Goal: Task Accomplishment & Management: Use online tool/utility

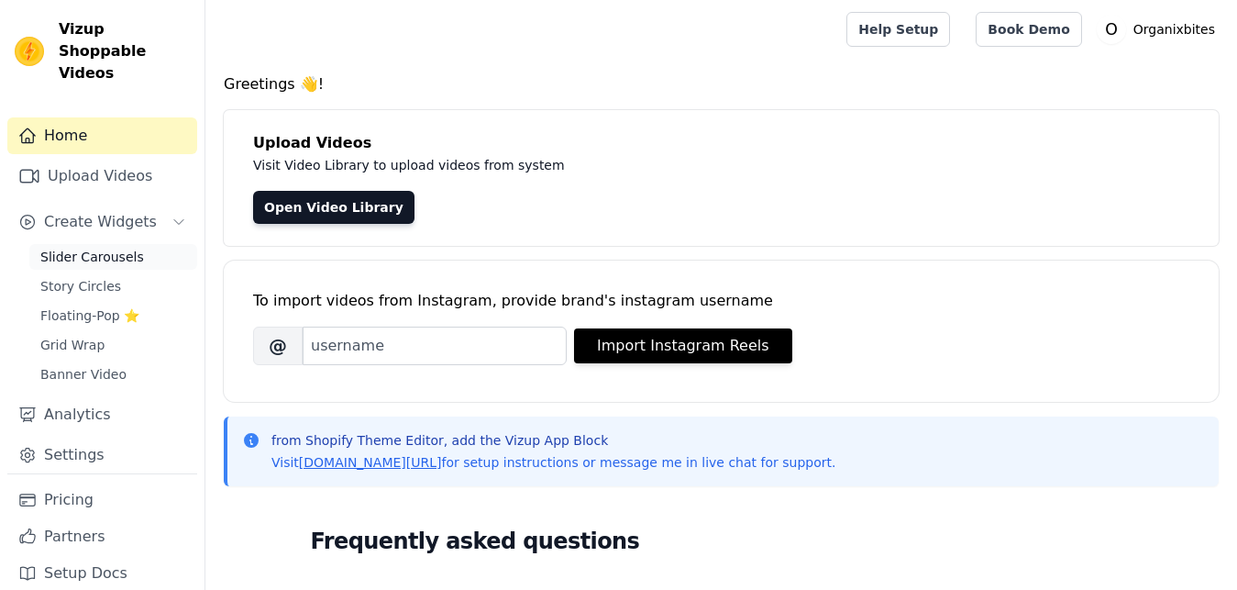
click at [92, 248] on span "Slider Carousels" at bounding box center [92, 257] width 104 height 18
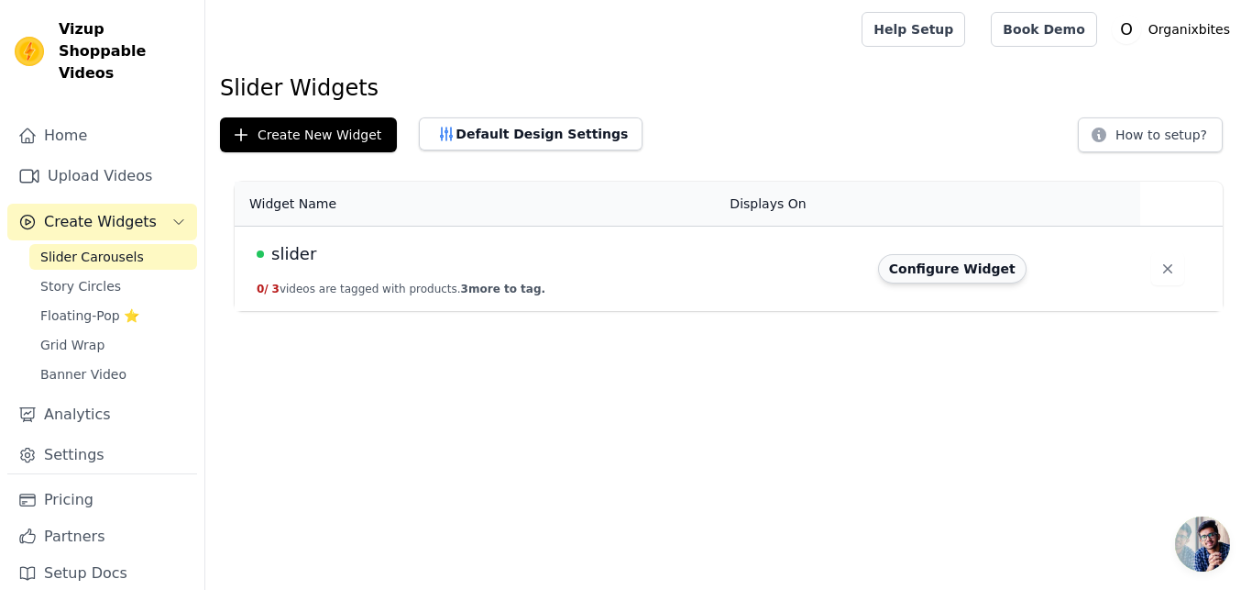
click at [921, 273] on button "Configure Widget" at bounding box center [952, 268] width 149 height 29
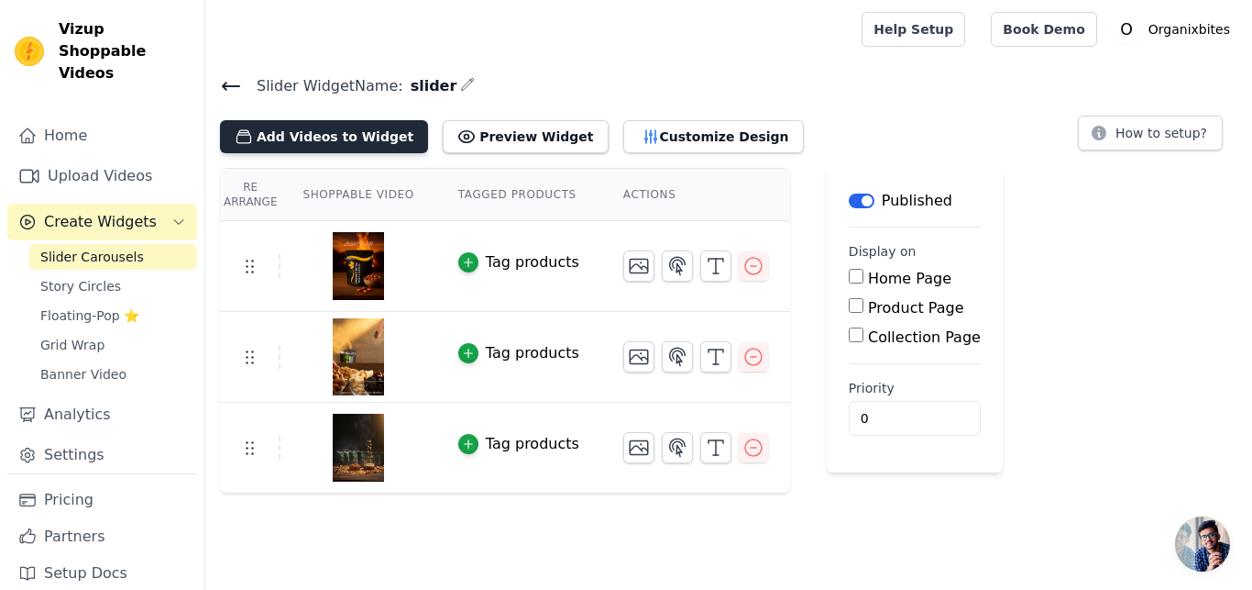
click at [343, 125] on button "Add Videos to Widget" at bounding box center [324, 136] width 208 height 33
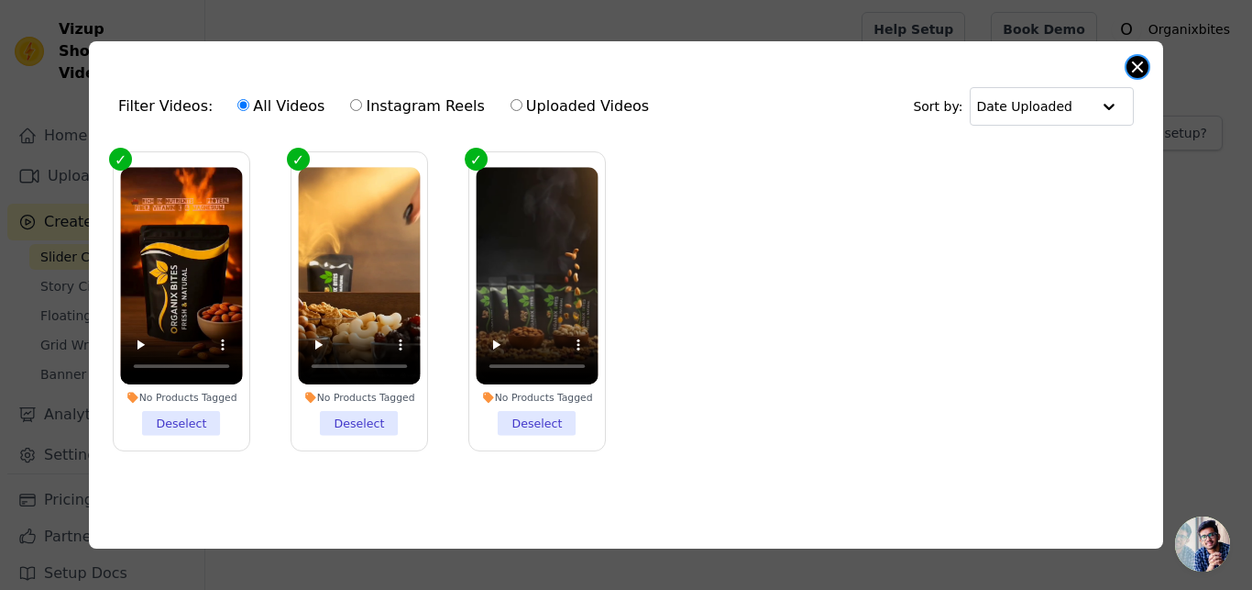
click at [1141, 69] on button "Close modal" at bounding box center [1138, 67] width 22 height 22
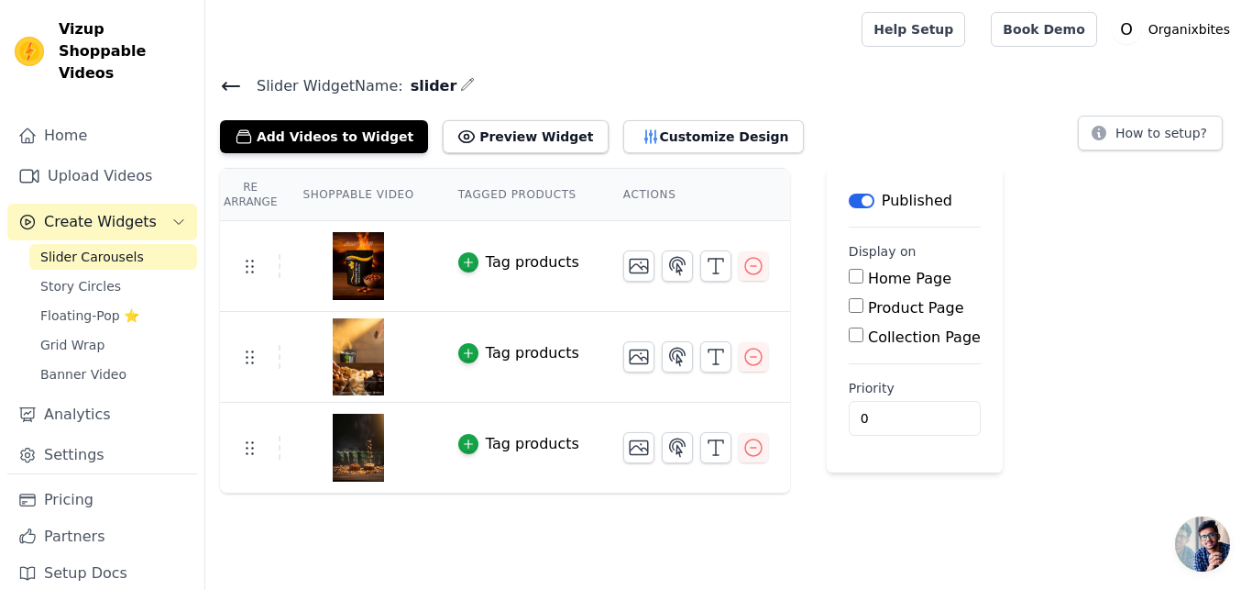
click at [225, 86] on icon at bounding box center [231, 86] width 17 height 7
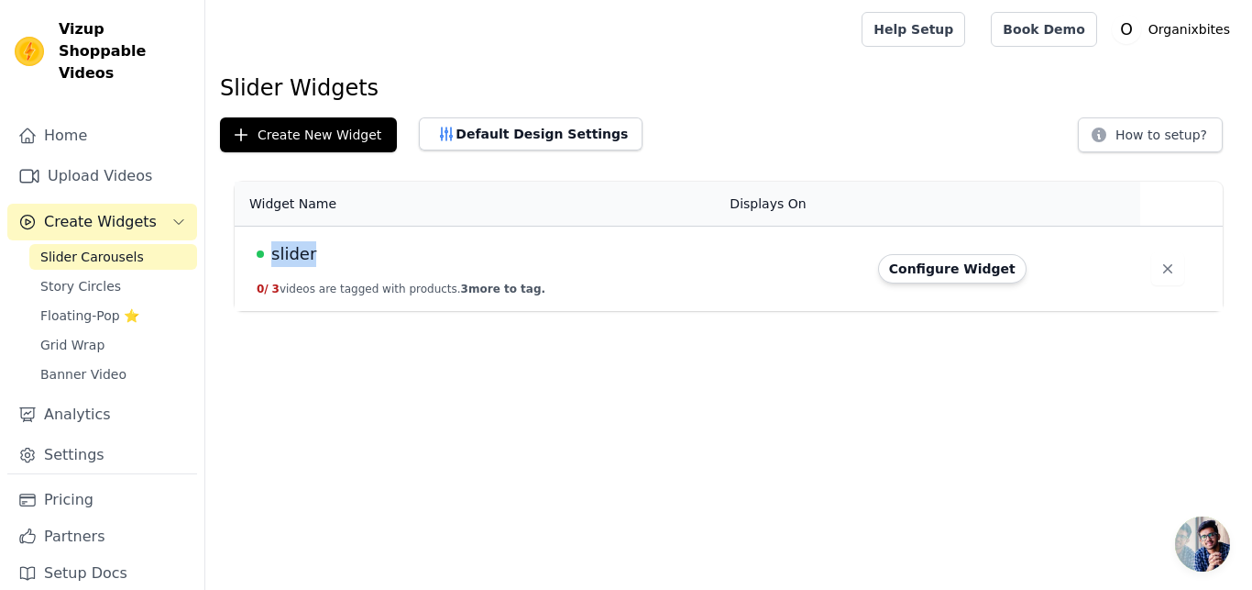
drag, startPoint x: 341, startPoint y: 246, endPoint x: 272, endPoint y: 250, distance: 68.9
click at [272, 250] on div "slider" at bounding box center [482, 254] width 451 height 26
copy span "slider"
click at [566, 90] on h1 "Slider Widgets" at bounding box center [729, 87] width 1018 height 29
